Goal: Information Seeking & Learning: Learn about a topic

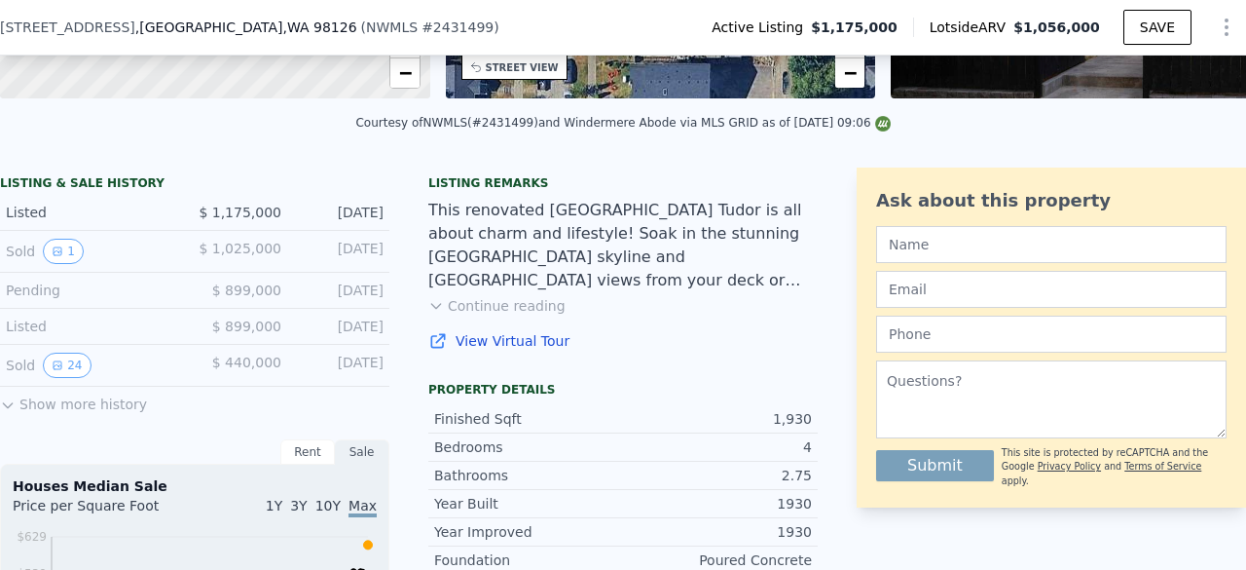
scroll to position [390, 0]
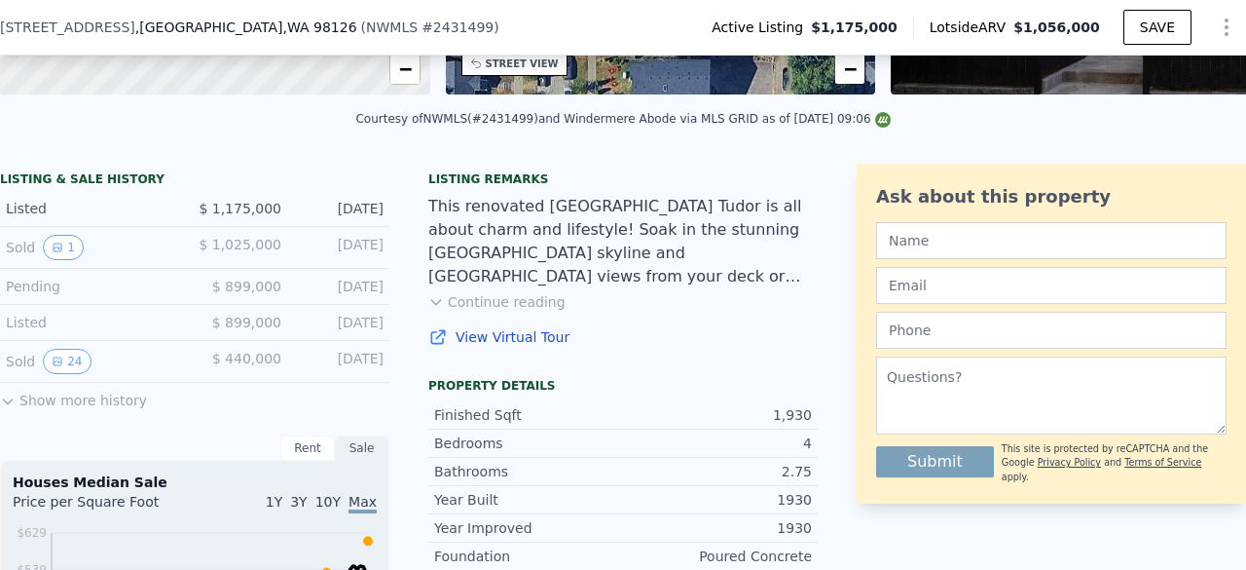
click at [242, 252] on span "$ 1,025,000" at bounding box center [240, 245] width 83 height 16
click at [72, 253] on button "1" at bounding box center [63, 247] width 41 height 25
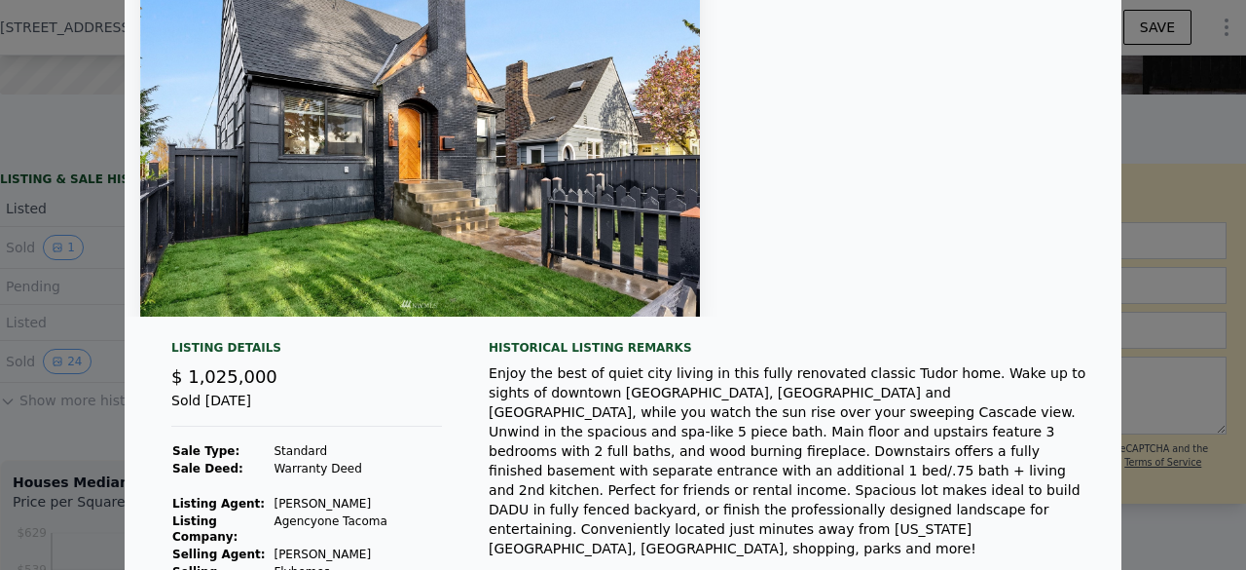
scroll to position [0, 0]
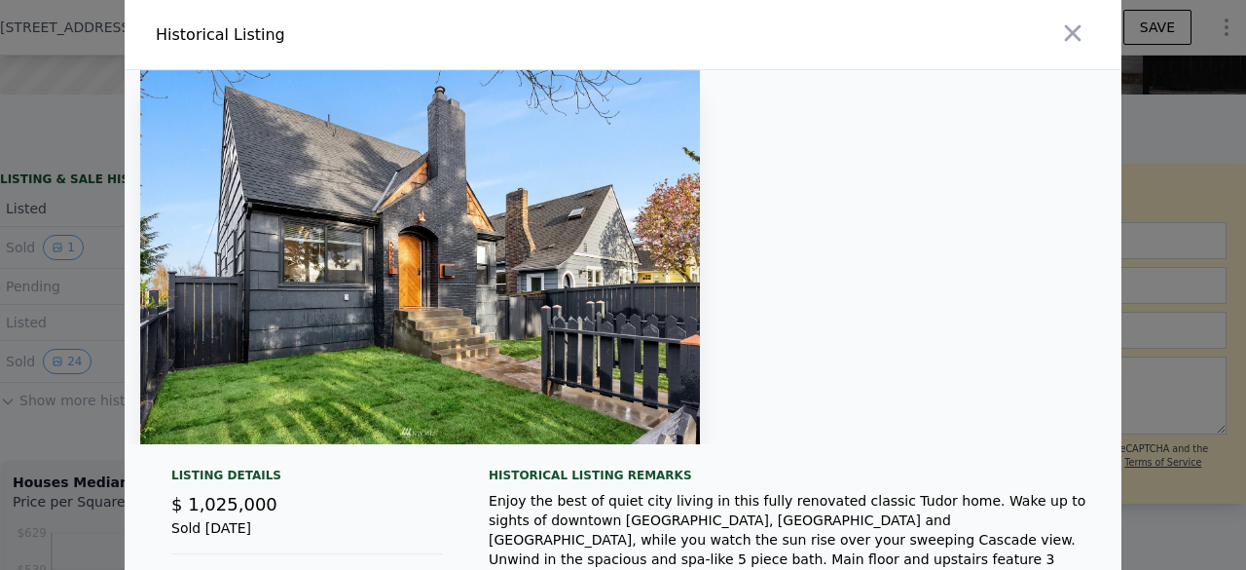
click at [551, 230] on img at bounding box center [420, 257] width 560 height 374
click at [1056, 16] on button "button" at bounding box center [1073, 33] width 35 height 35
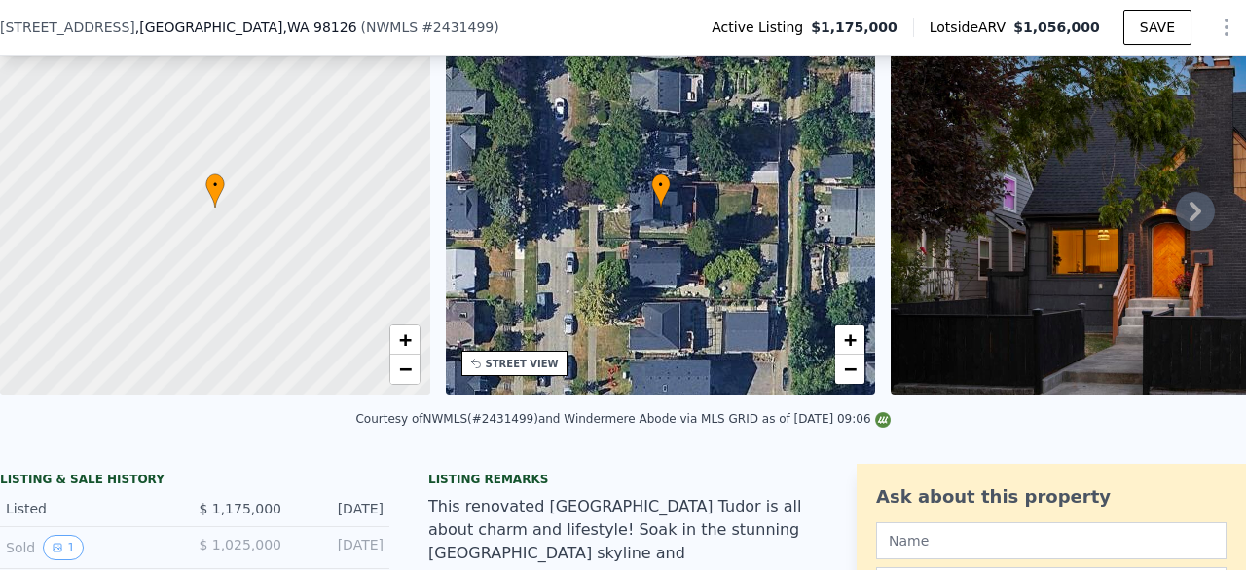
scroll to position [674, 0]
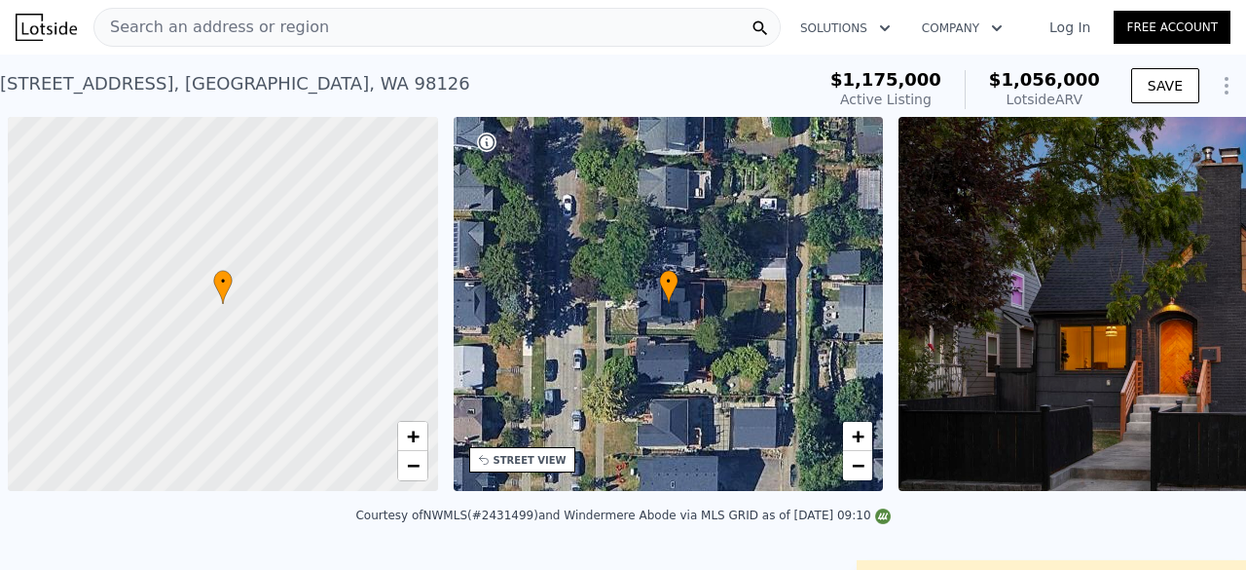
scroll to position [0, 8]
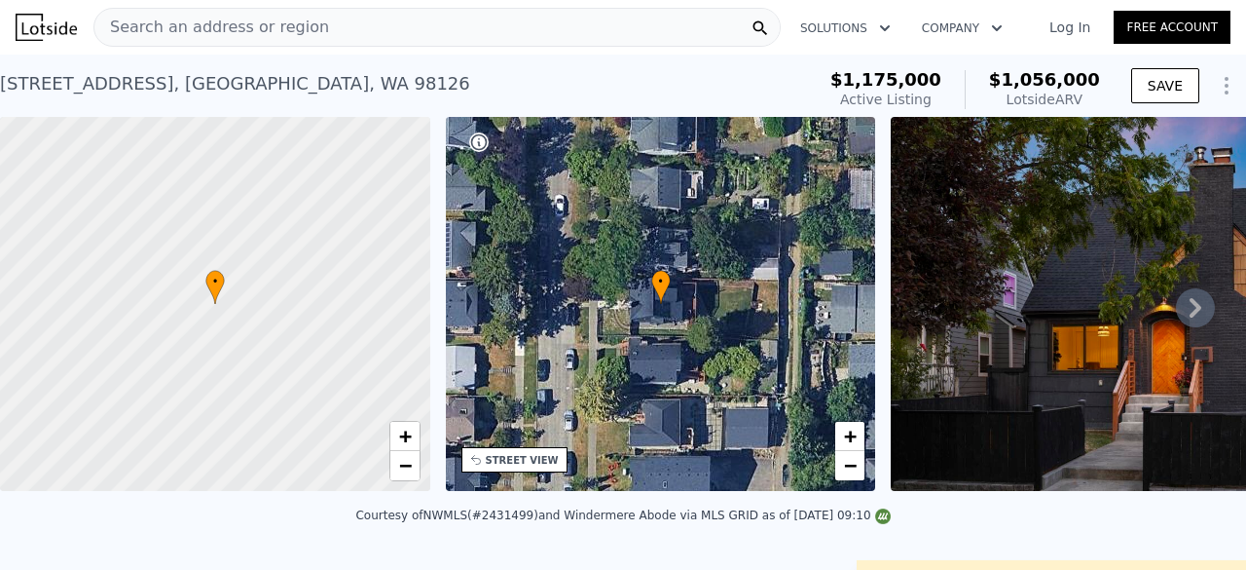
click at [1186, 320] on icon at bounding box center [1195, 307] width 39 height 39
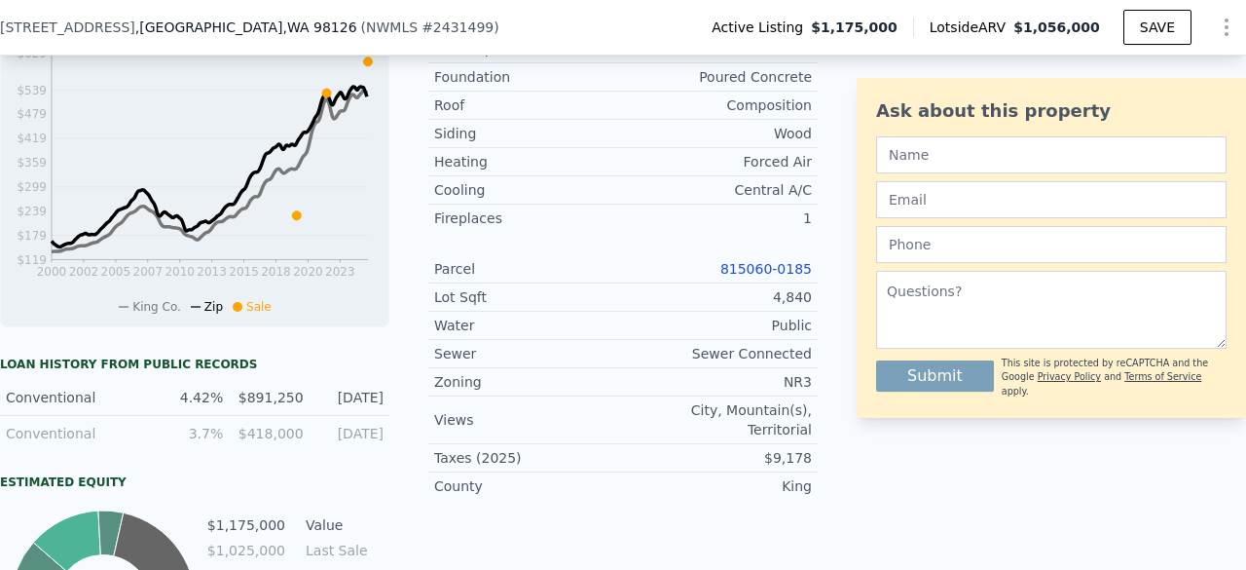
scroll to position [966, 0]
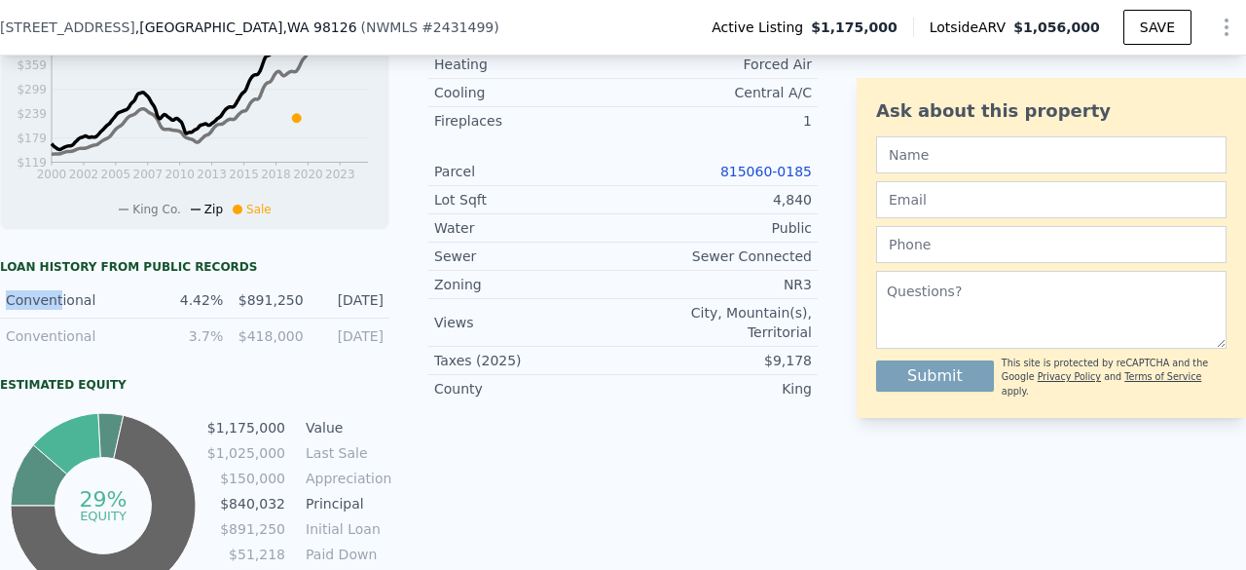
drag, startPoint x: 56, startPoint y: 305, endPoint x: 0, endPoint y: 303, distance: 56.5
click at [0, 303] on div "Conventional 4.42% $891,250 [DATE]" at bounding box center [195, 300] width 390 height 36
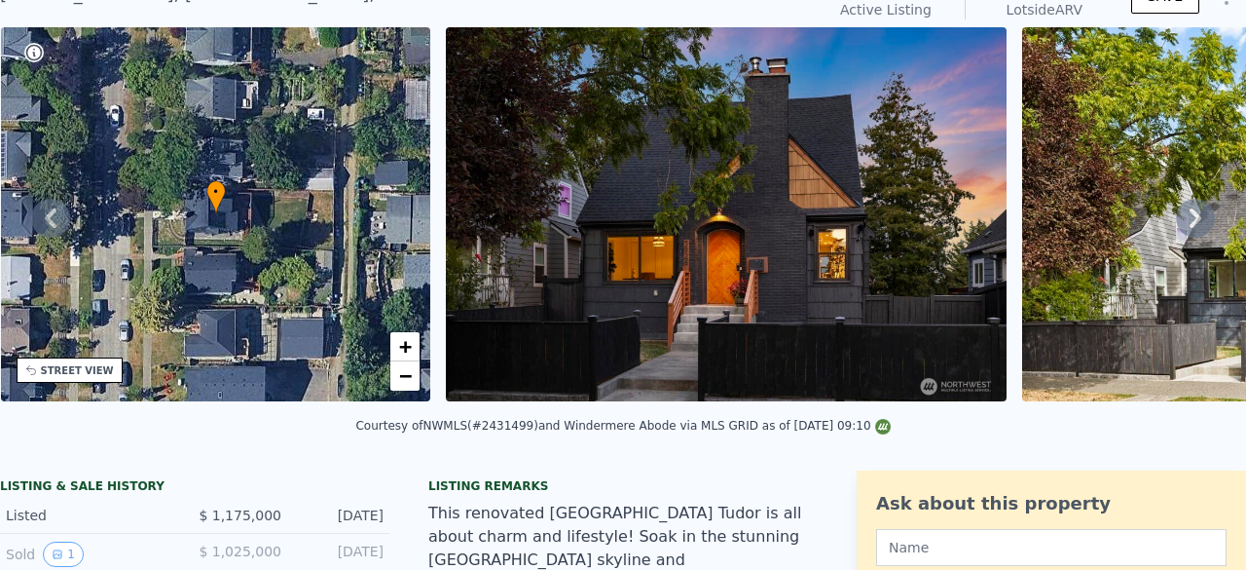
scroll to position [7, 0]
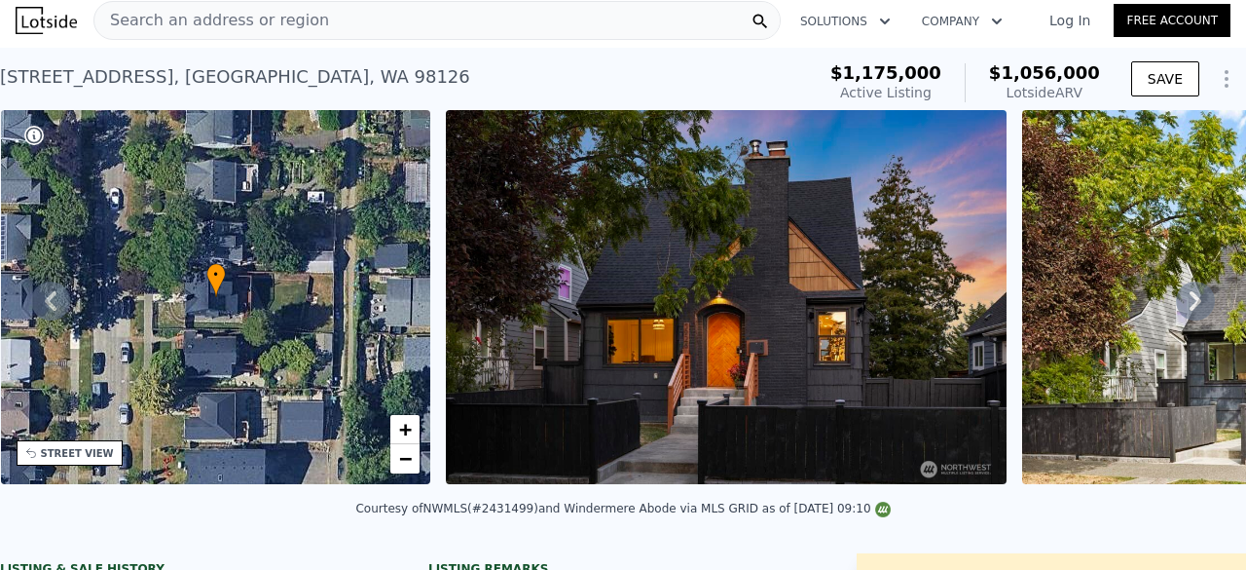
click at [457, 26] on div "Search an address or region" at bounding box center [436, 20] width 687 height 39
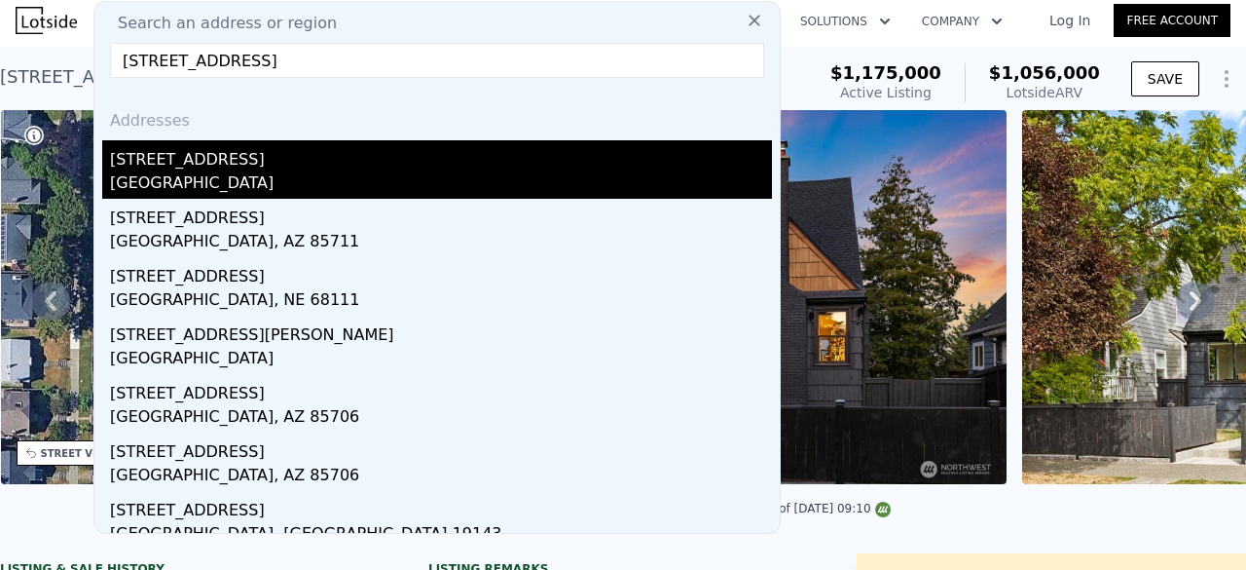
type input "[STREET_ADDRESS]"
click at [354, 175] on div "[GEOGRAPHIC_DATA]" at bounding box center [441, 184] width 662 height 27
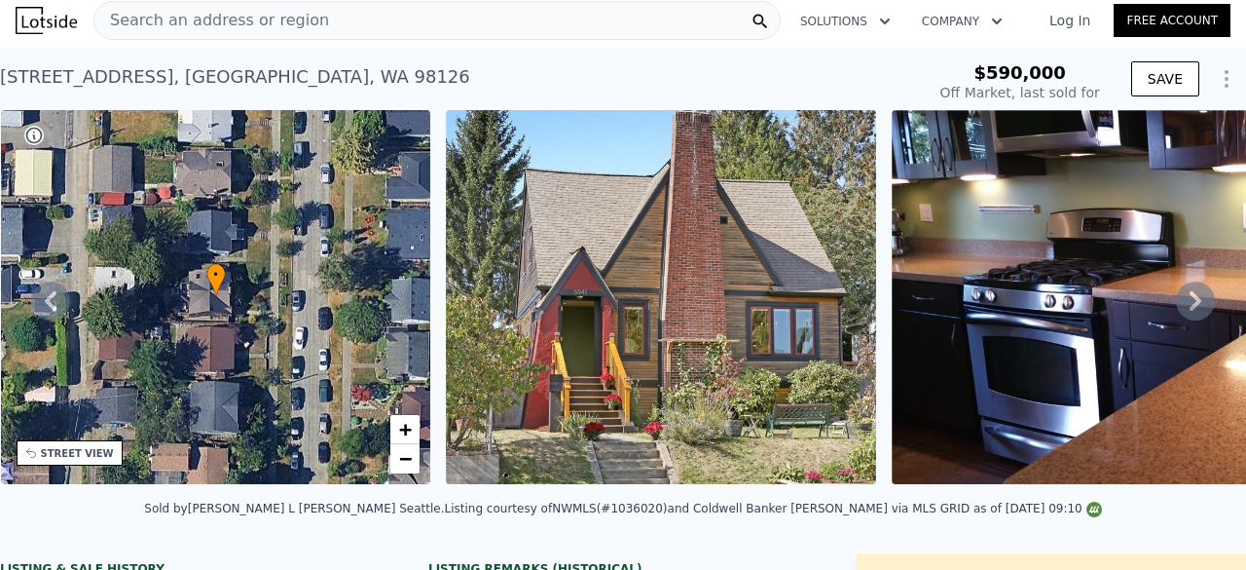
click at [1192, 299] on icon at bounding box center [1195, 300] width 39 height 39
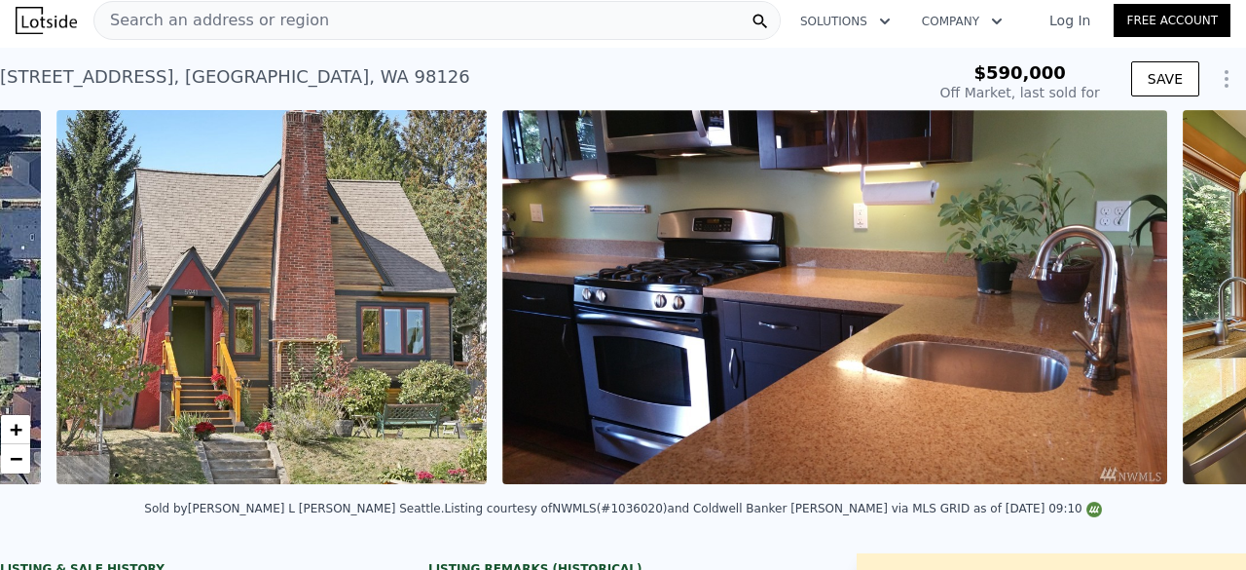
scroll to position [0, 891]
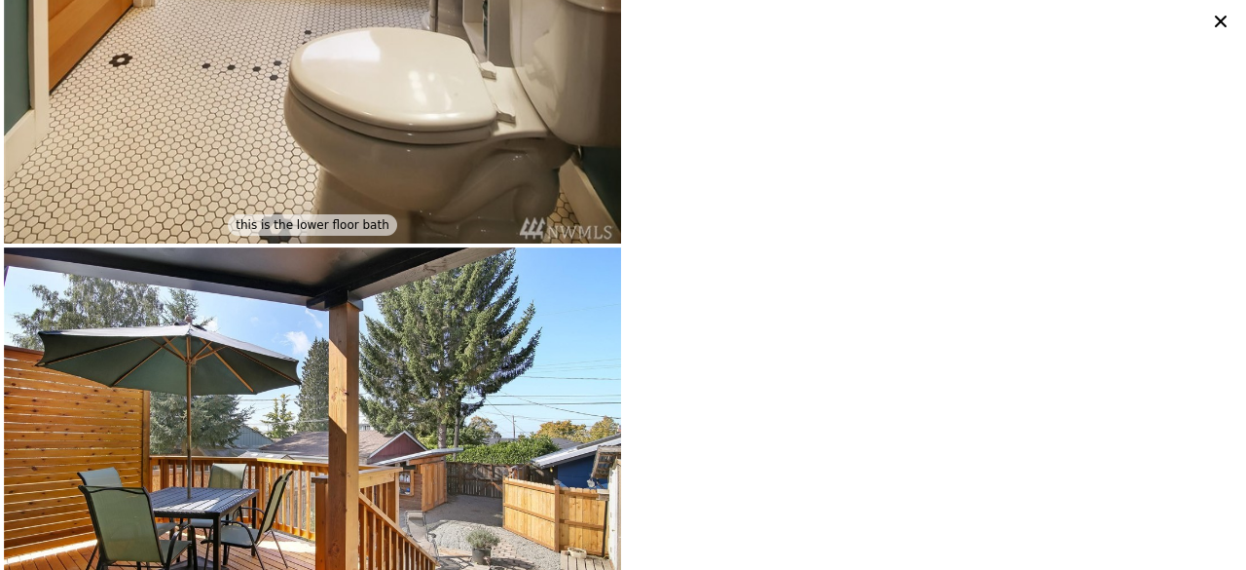
scroll to position [4677, 0]
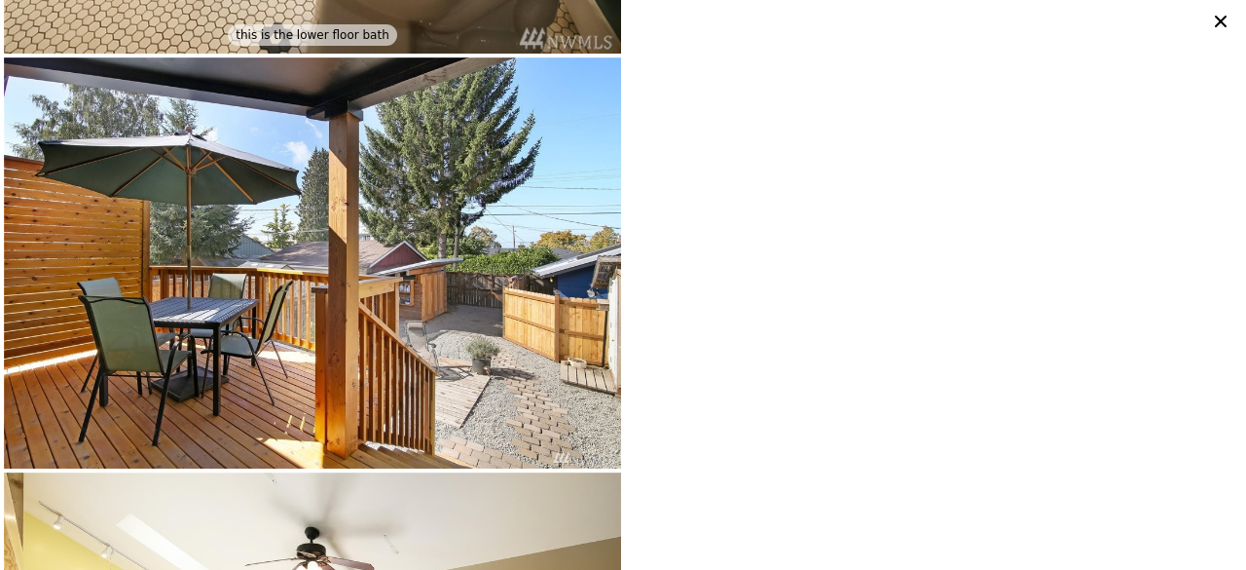
click at [1210, 20] on icon at bounding box center [1220, 21] width 27 height 27
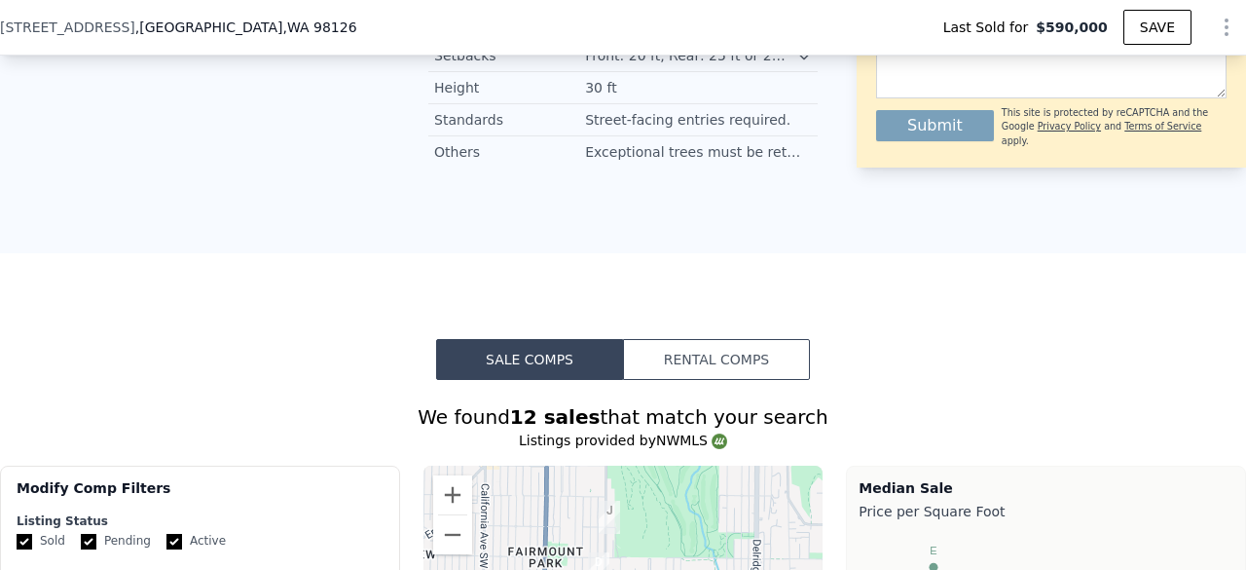
scroll to position [1363, 0]
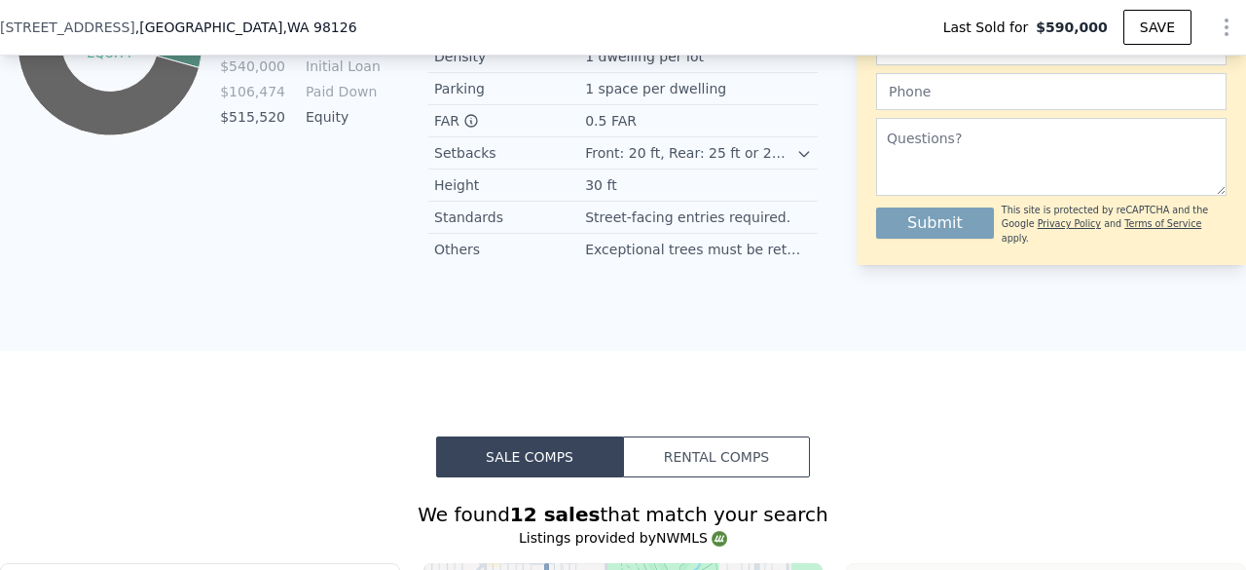
click at [625, 250] on div "Exceptional trees must be retained." at bounding box center [698, 249] width 227 height 19
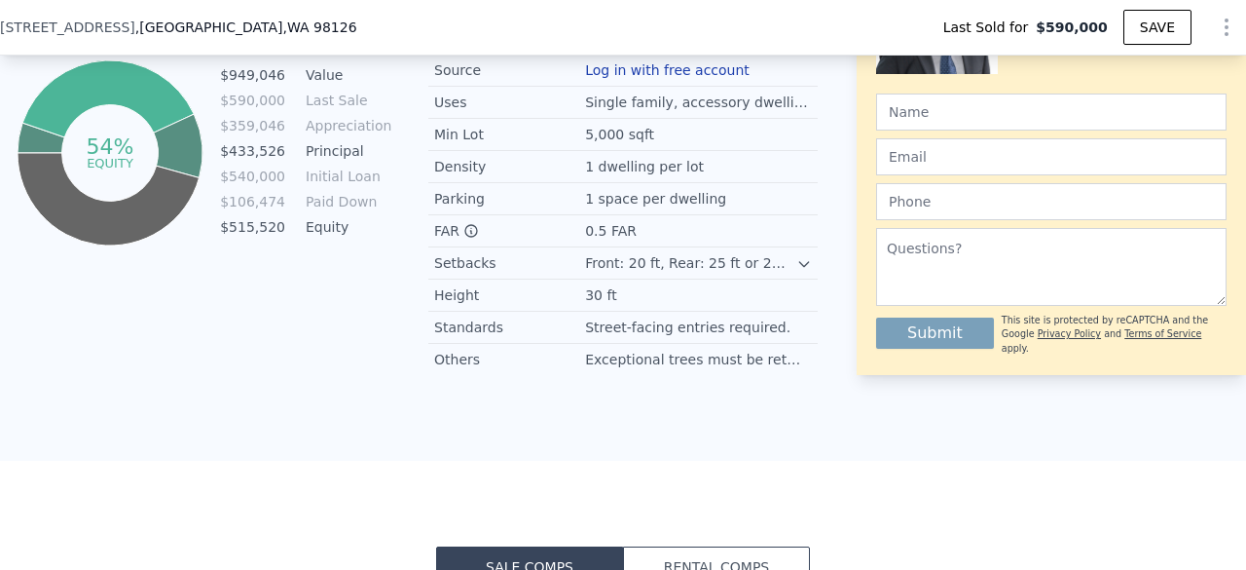
scroll to position [1169, 0]
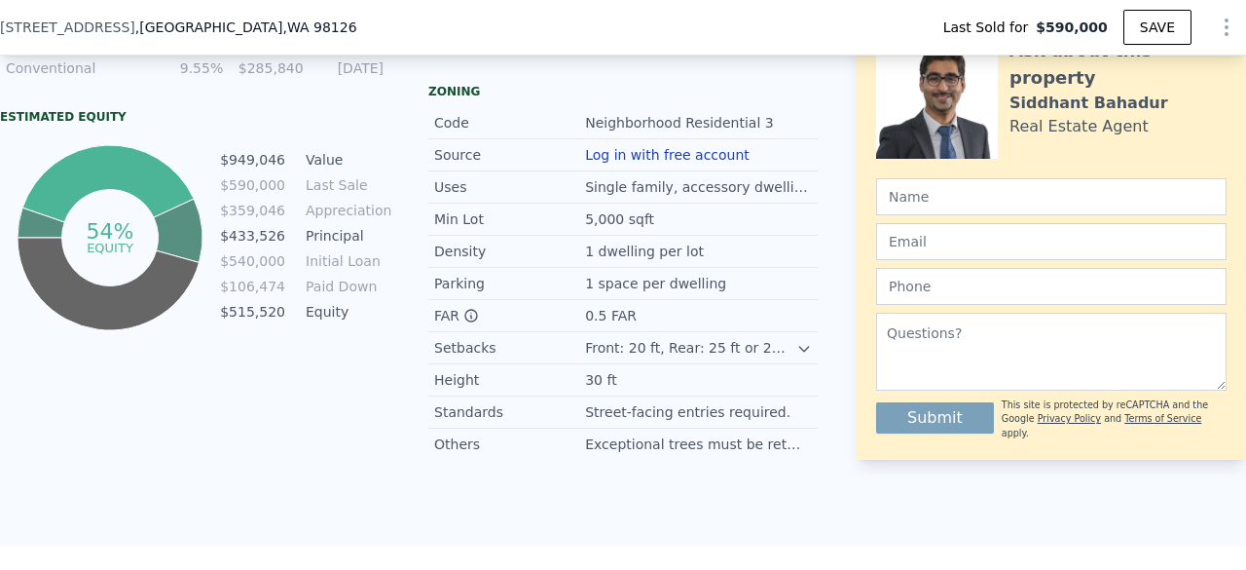
click at [798, 352] on icon at bounding box center [805, 349] width 16 height 16
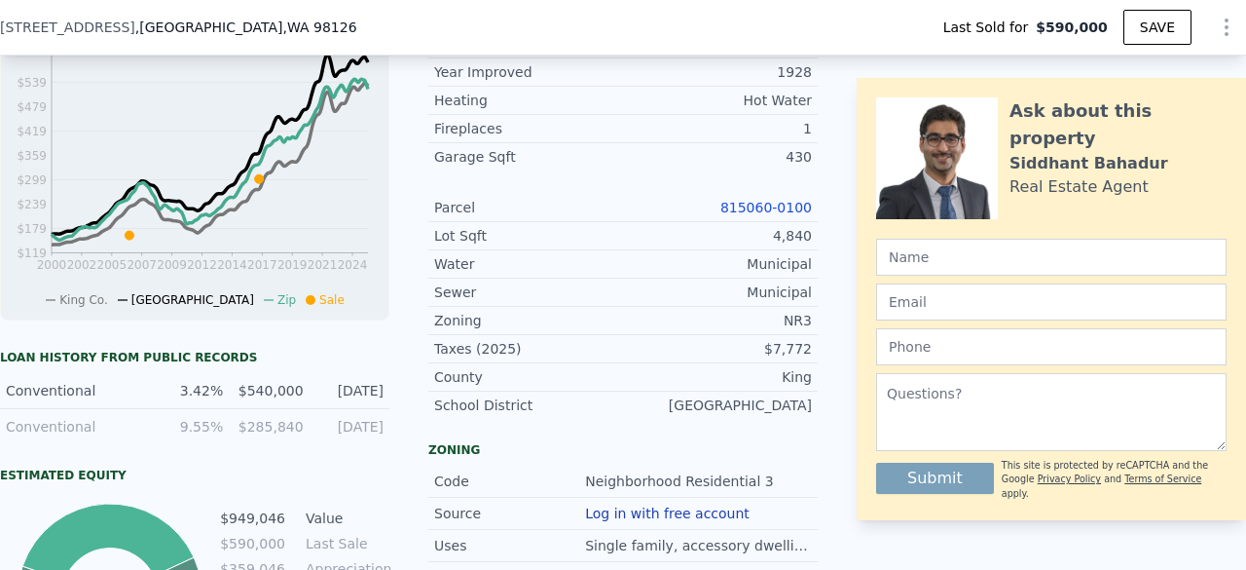
scroll to position [195, 0]
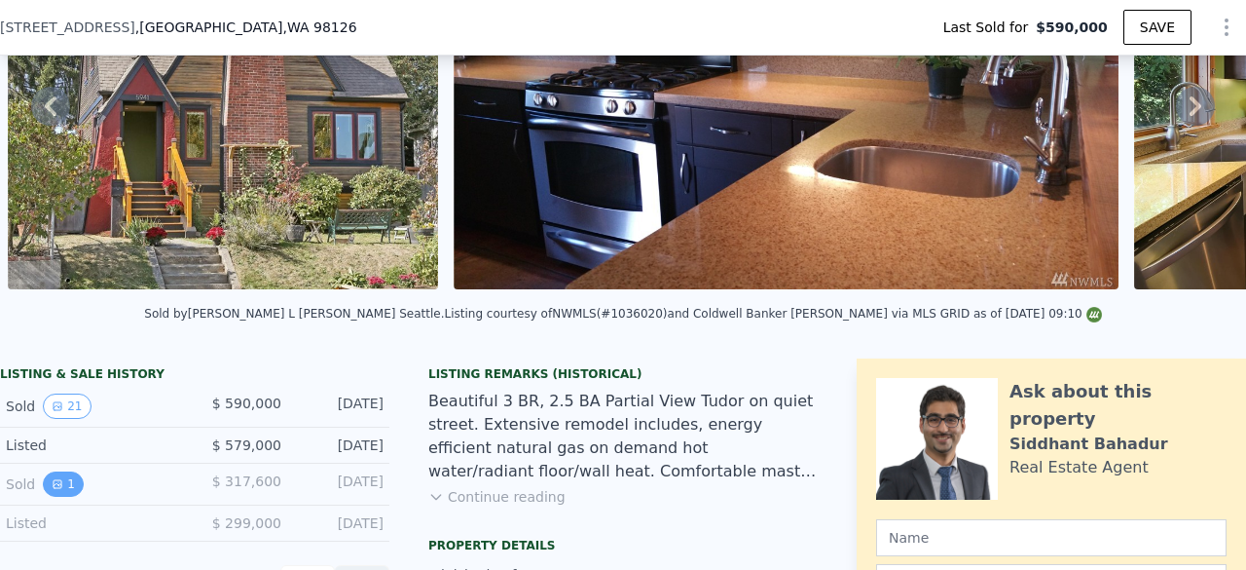
click at [58, 488] on icon "View historical data" at bounding box center [58, 484] width 8 height 8
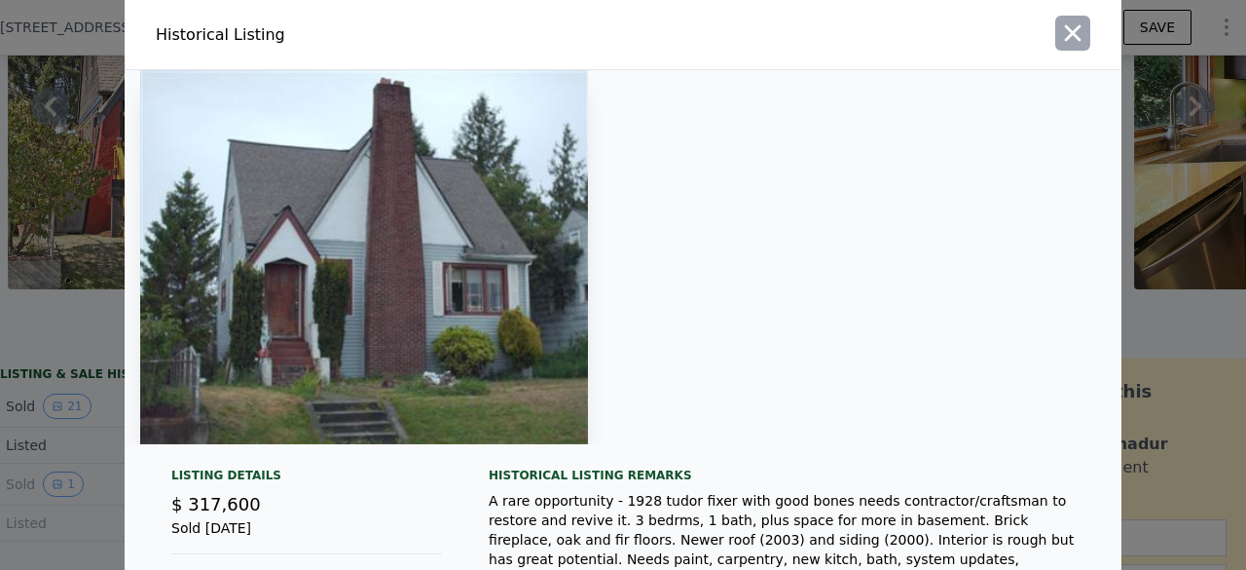
click at [1069, 32] on icon "button" at bounding box center [1072, 32] width 27 height 27
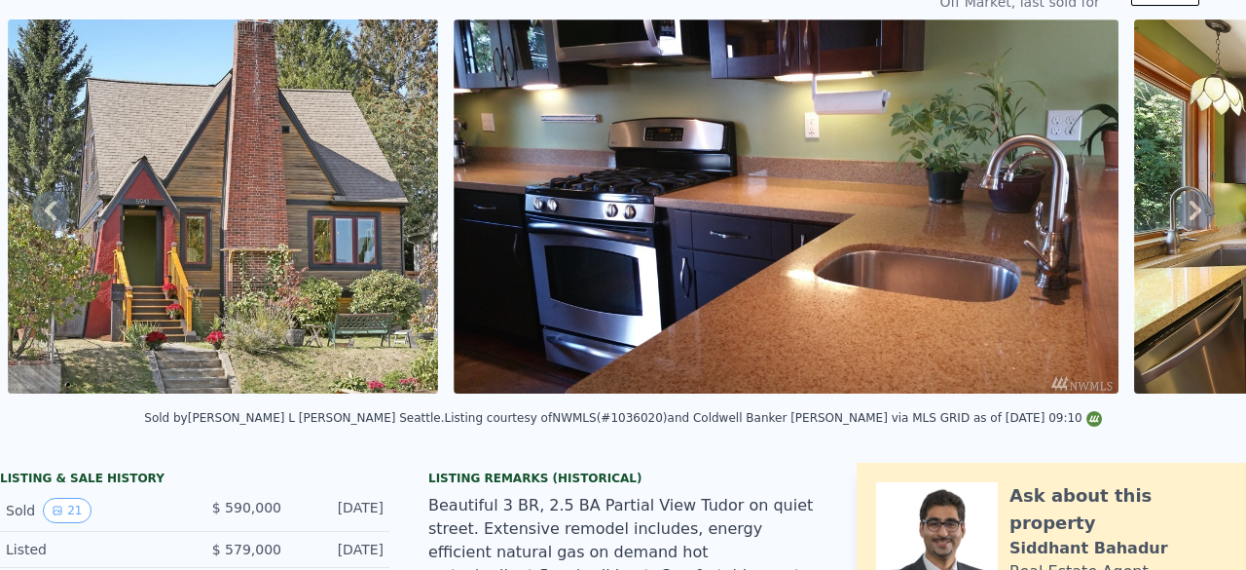
scroll to position [7, 0]
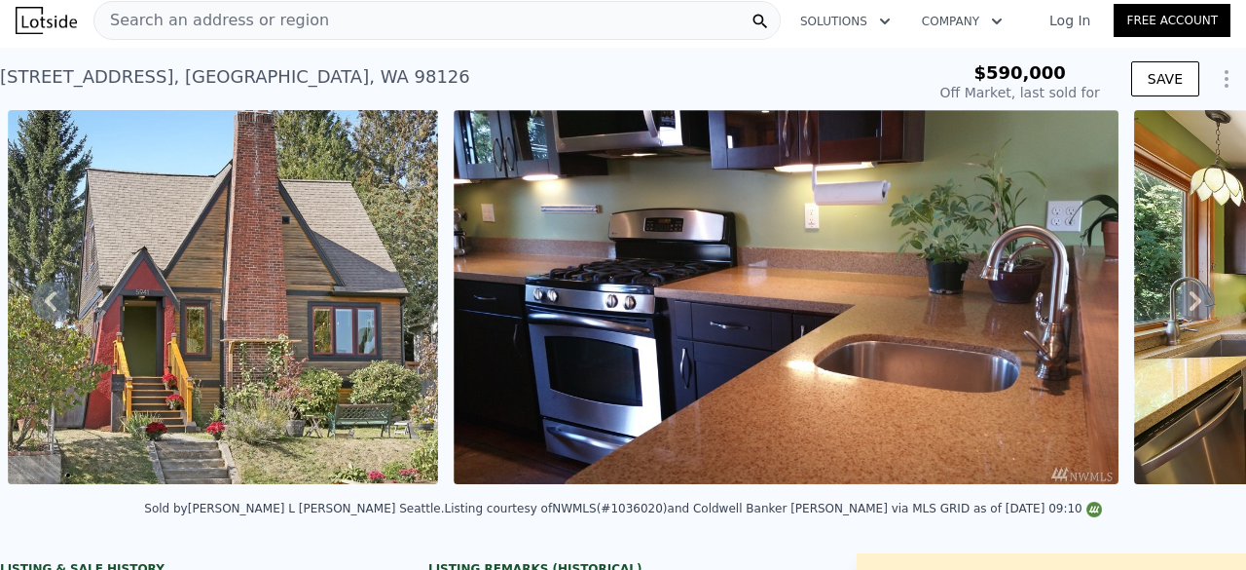
click at [281, 67] on div "[STREET_ADDRESS]" at bounding box center [235, 76] width 470 height 27
click at [214, 19] on span "Search an address or region" at bounding box center [211, 20] width 235 height 23
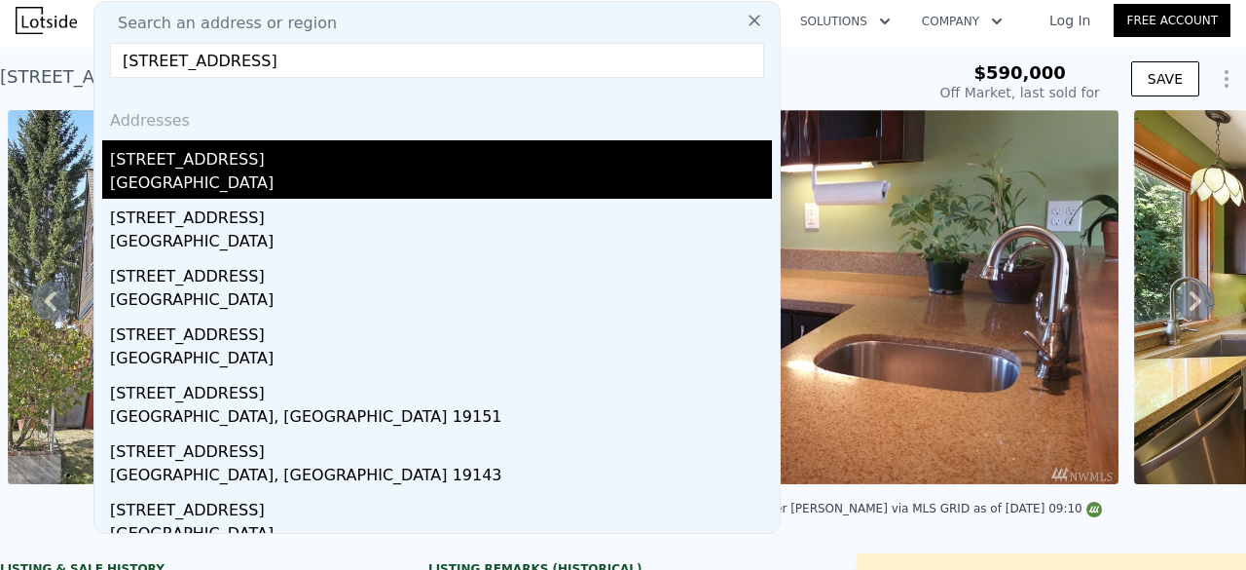
type input "[STREET_ADDRESS]"
click at [249, 160] on div "[STREET_ADDRESS]" at bounding box center [441, 155] width 662 height 31
type input "1380"
type input "4380"
type input "$ 1,056,000"
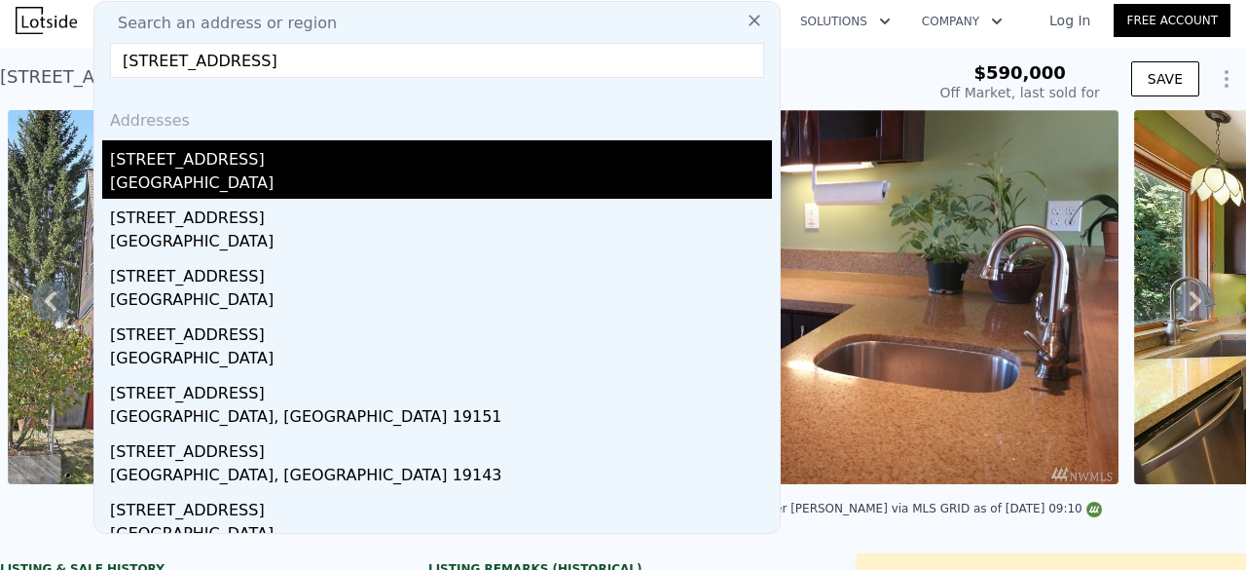
type input "-$ 292,509"
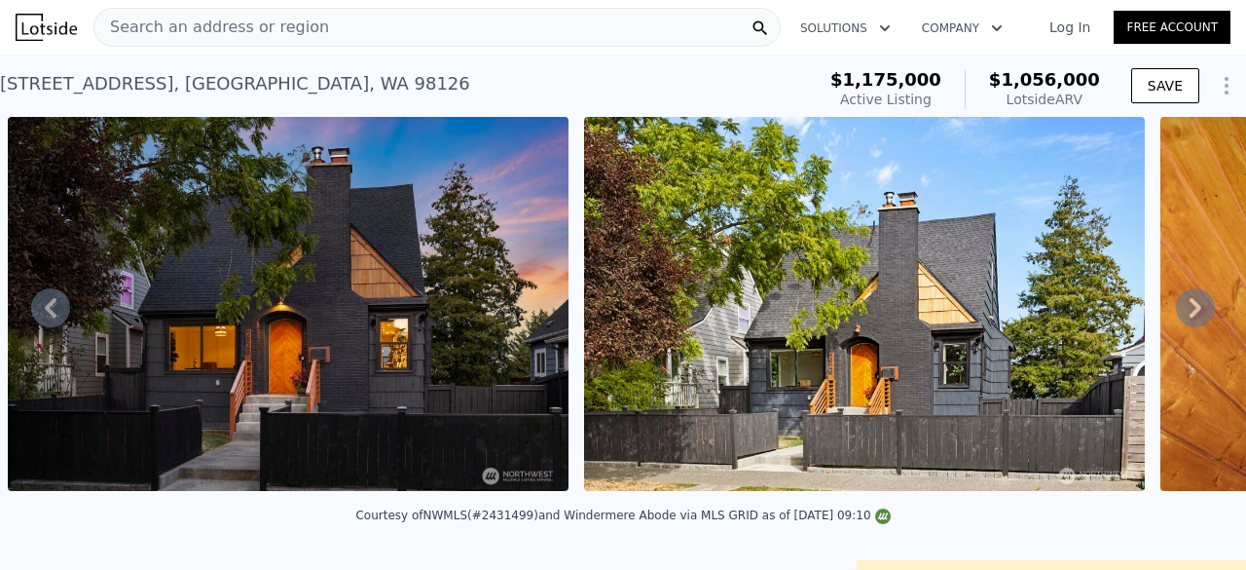
click at [365, 29] on div "Search an address or region" at bounding box center [436, 27] width 687 height 39
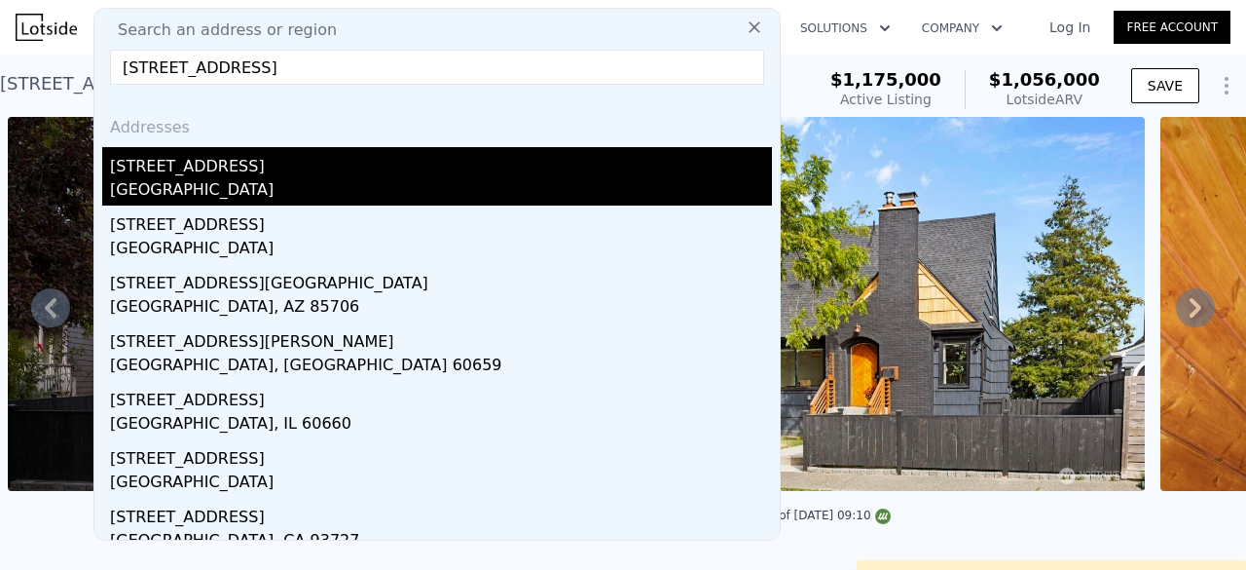
type input "[STREET_ADDRESS]"
click at [308, 178] on div "[GEOGRAPHIC_DATA]" at bounding box center [441, 191] width 662 height 27
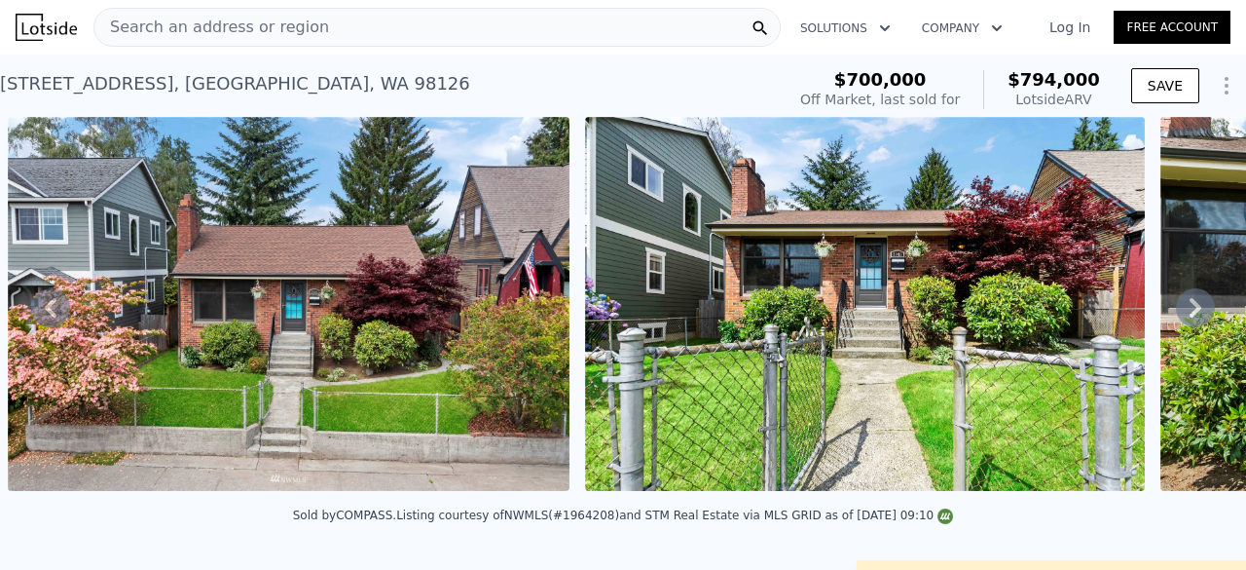
click at [325, 17] on div "Search an address or region" at bounding box center [436, 27] width 687 height 39
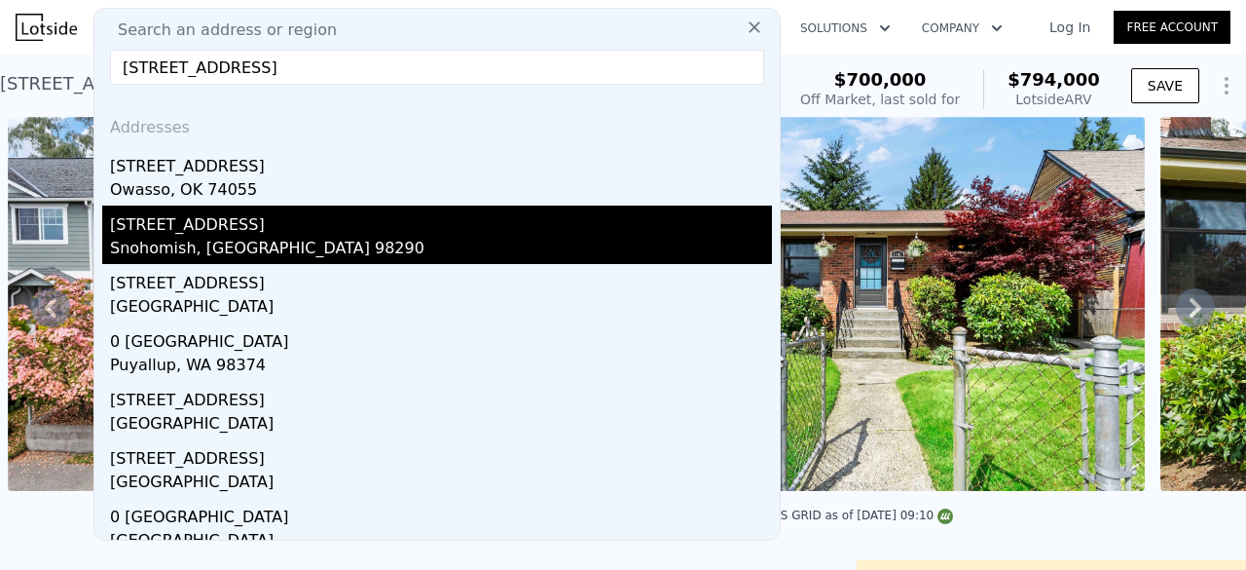
type input "[STREET_ADDRESS]"
click at [251, 234] on div "[STREET_ADDRESS]" at bounding box center [441, 220] width 662 height 31
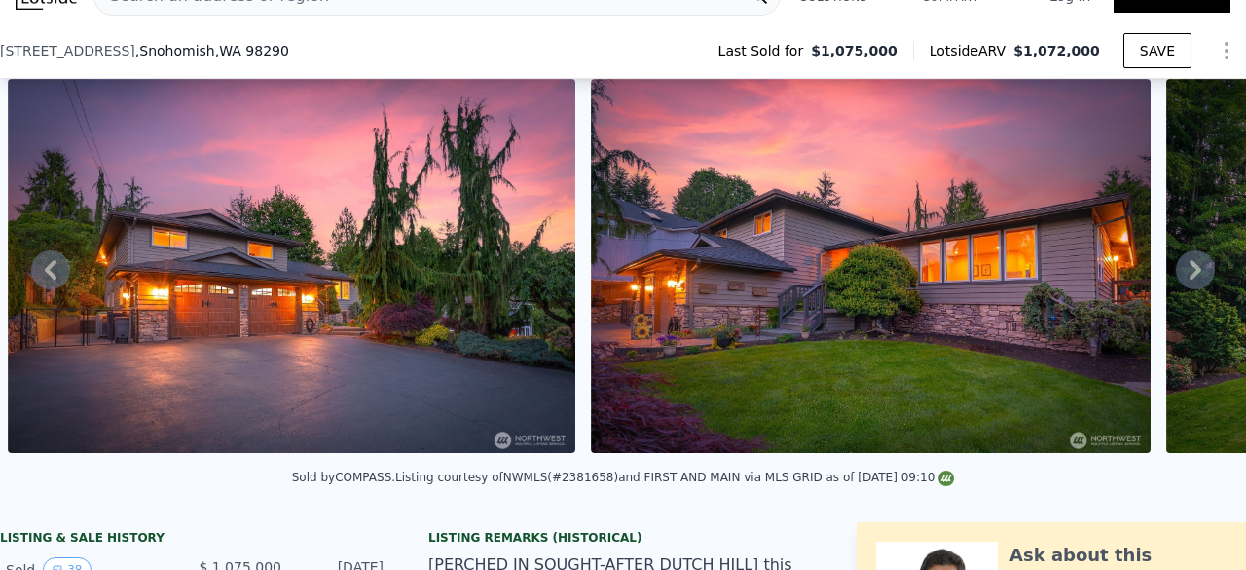
scroll to position [7, 0]
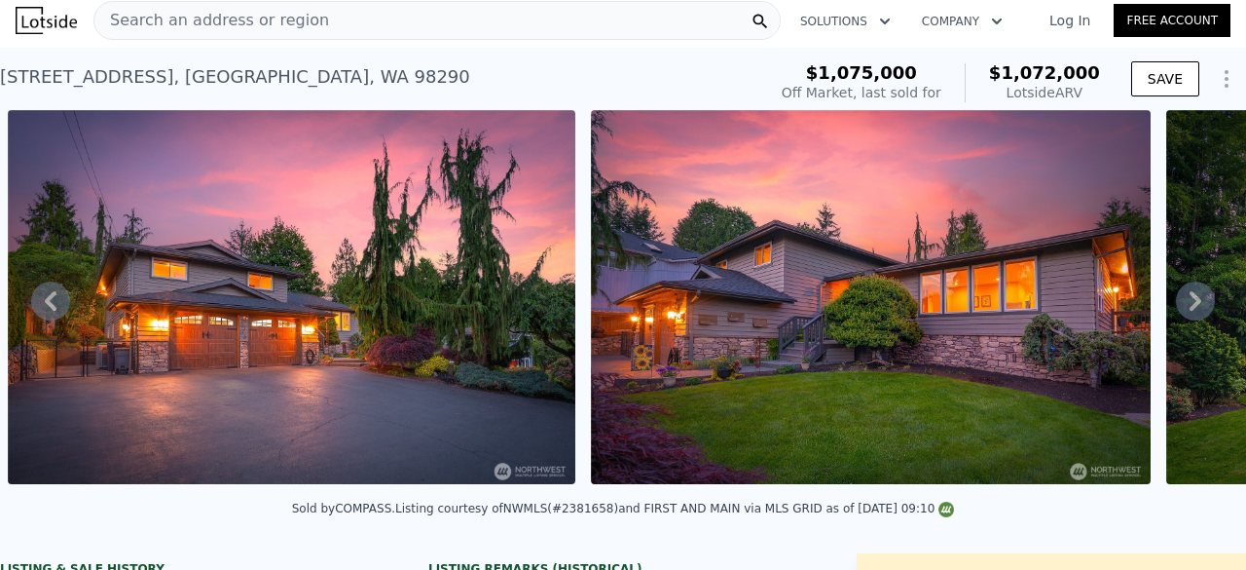
click at [319, 28] on div "Search an address or region" at bounding box center [436, 20] width 687 height 39
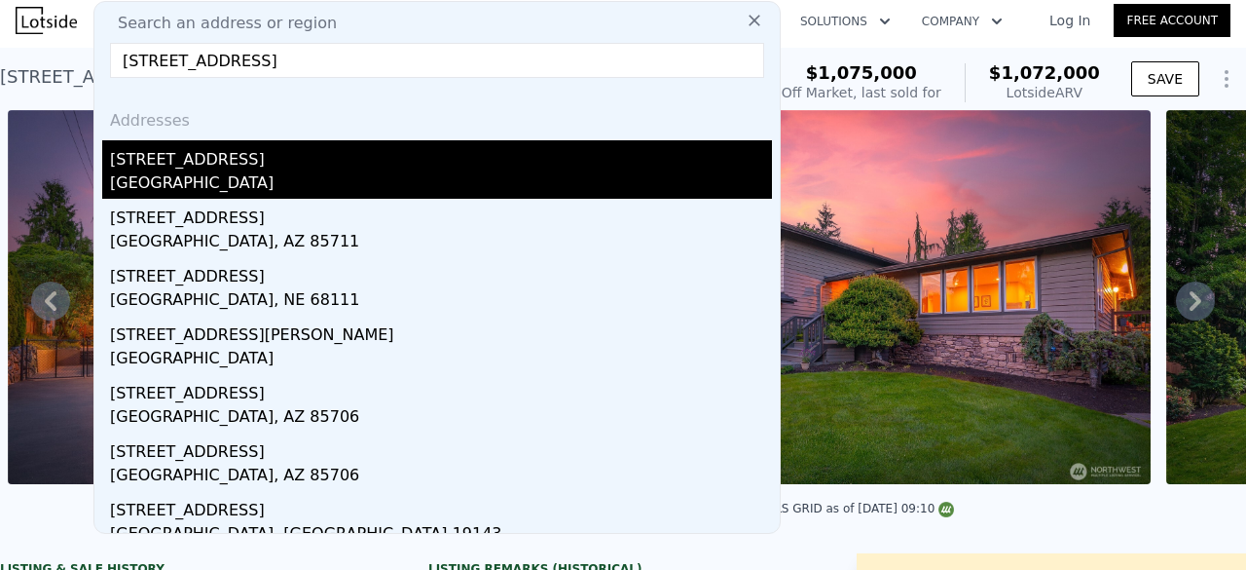
type input "[STREET_ADDRESS]"
click at [242, 196] on div "[GEOGRAPHIC_DATA]" at bounding box center [441, 184] width 662 height 27
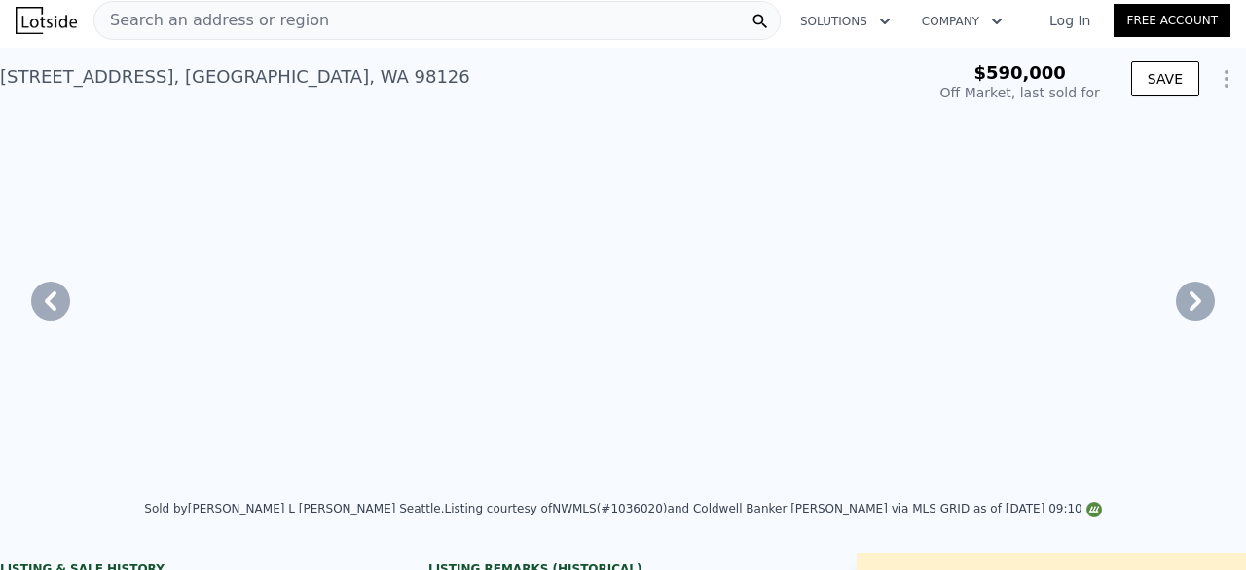
type input "5"
type input "1"
type input "1550"
type input "2572"
type input "3375"
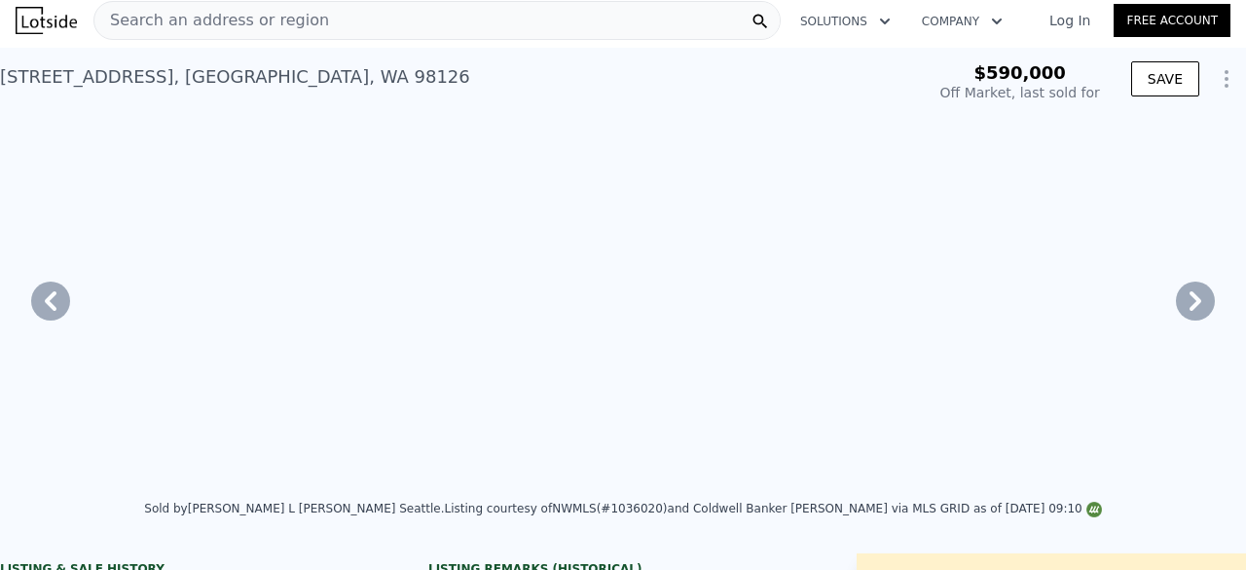
type input "7778"
type input "$ 1,036,000"
type input "7"
type input "$ 321,592"
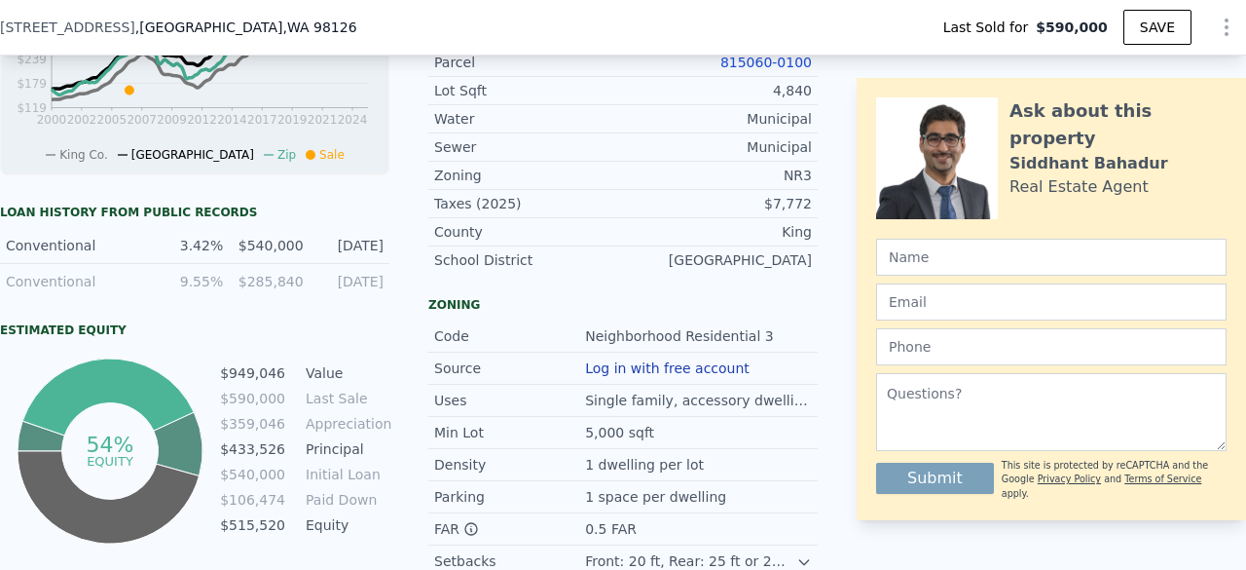
scroll to position [974, 0]
